Goal: Browse casually

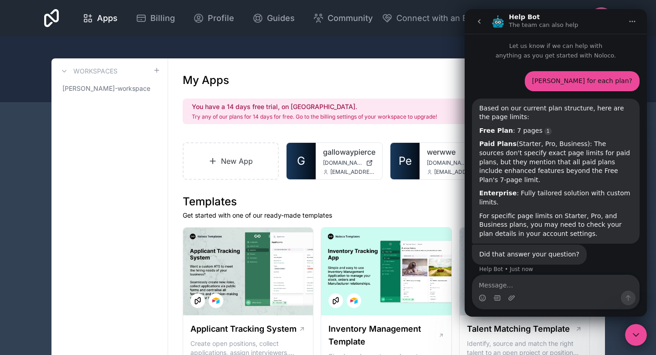
scroll to position [28, 0]
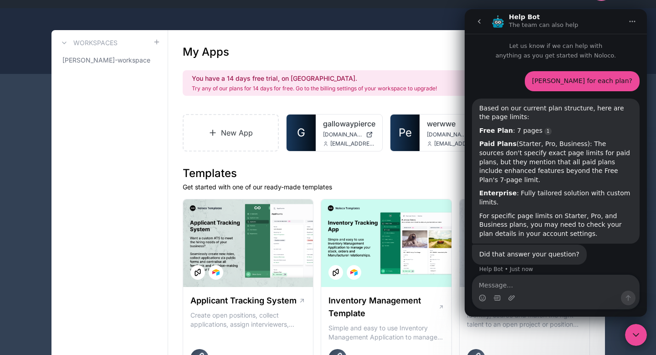
click at [638, 337] on icon "Close Intercom Messenger" at bounding box center [636, 334] width 11 height 11
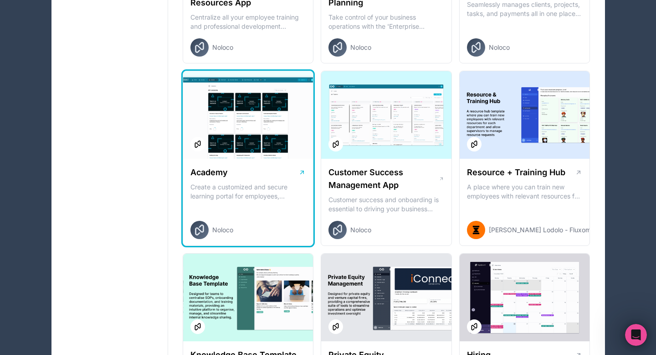
scroll to position [1091, 0]
